Goal: Information Seeking & Learning: Get advice/opinions

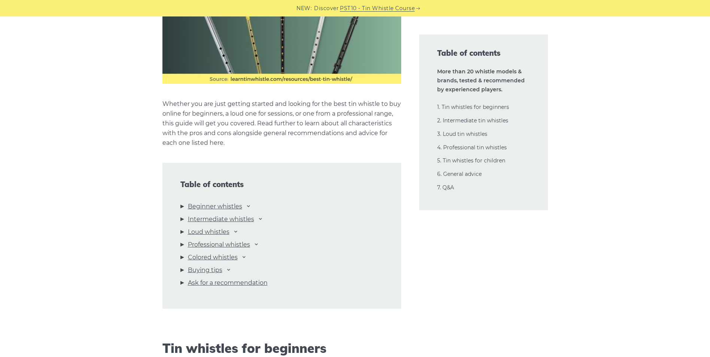
scroll to position [711, 0]
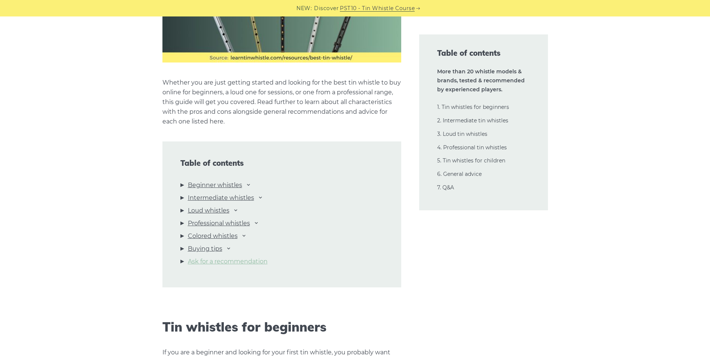
click at [235, 262] on link "Ask for a recommendation" at bounding box center [228, 262] width 80 height 10
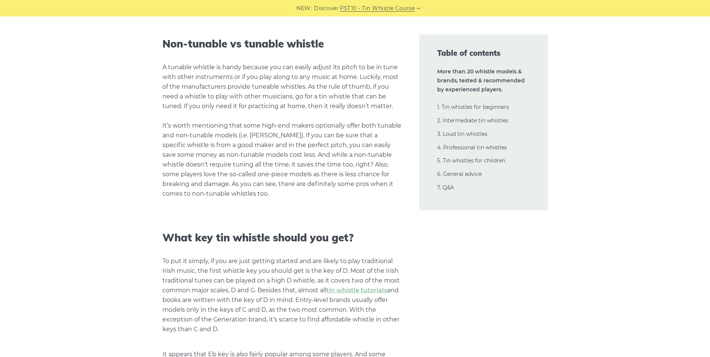
scroll to position [17366, 0]
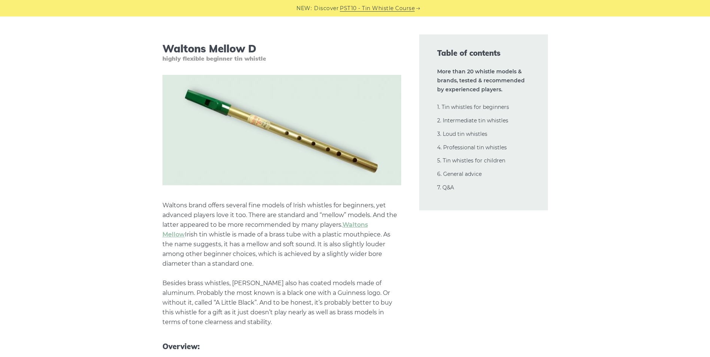
scroll to position [1273, 0]
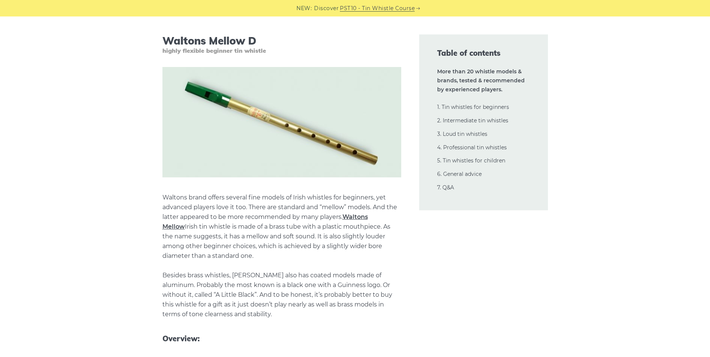
click at [359, 213] on link "Waltons Mellow" at bounding box center [265, 221] width 206 height 17
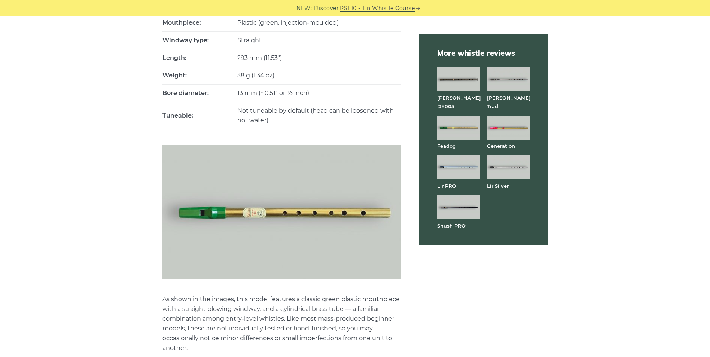
scroll to position [487, 0]
